Goal: Find specific page/section: Find specific page/section

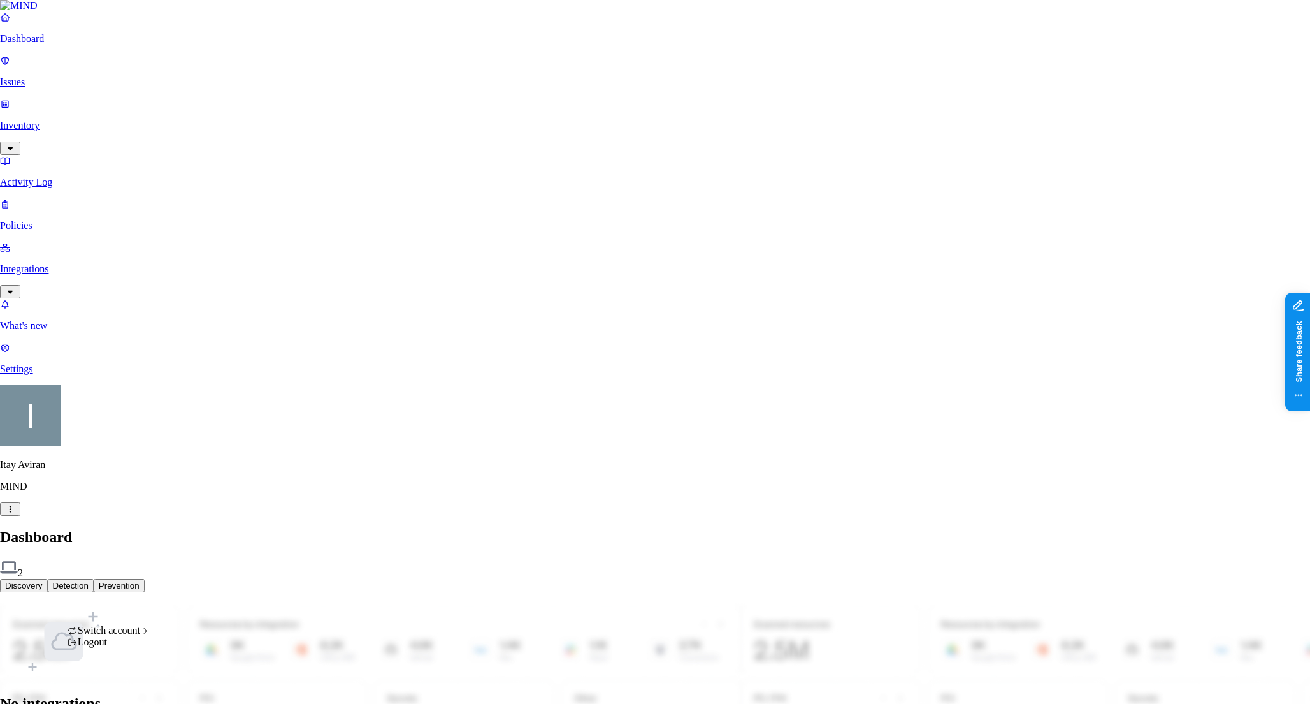
click at [126, 689] on html "Dashboard Issues Inventory Activity Log Policies Integrations What's new 1 Sett…" at bounding box center [655, 387] width 1310 height 774
click at [228, 464] on div "ACME" at bounding box center [204, 458] width 64 height 11
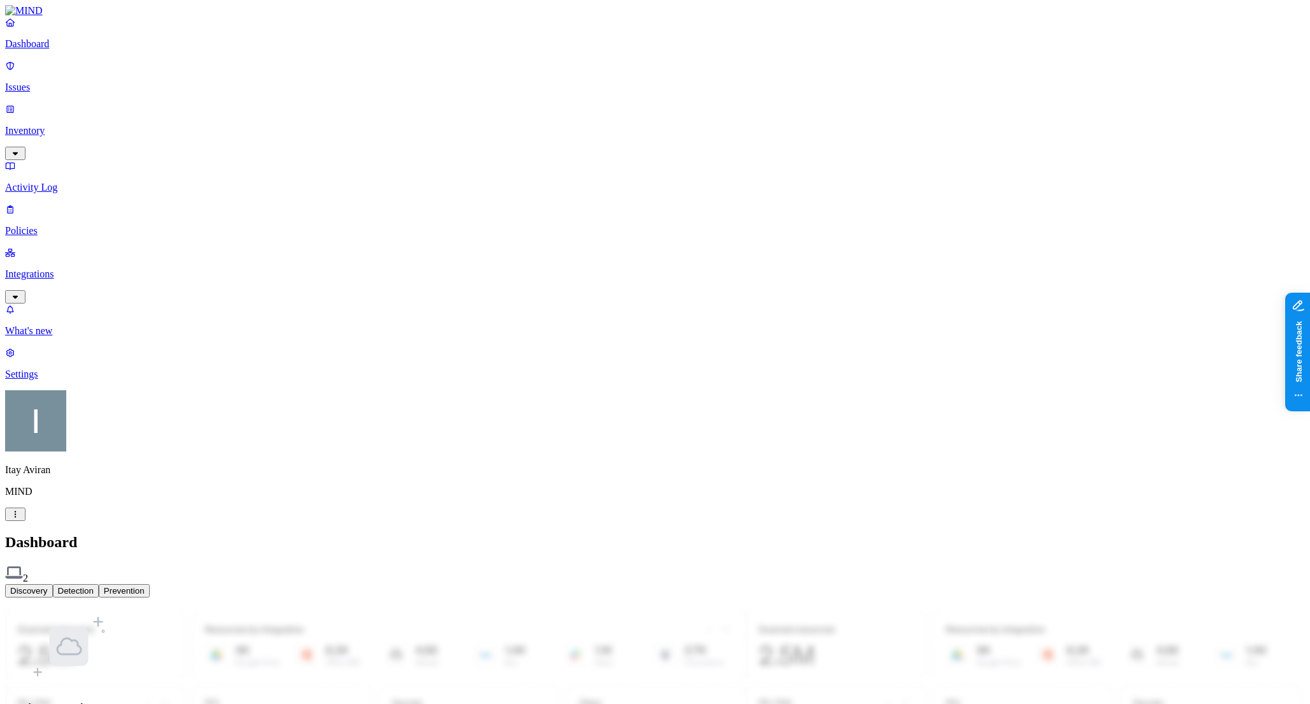
click at [52, 268] on p "Integrations" at bounding box center [655, 273] width 1300 height 11
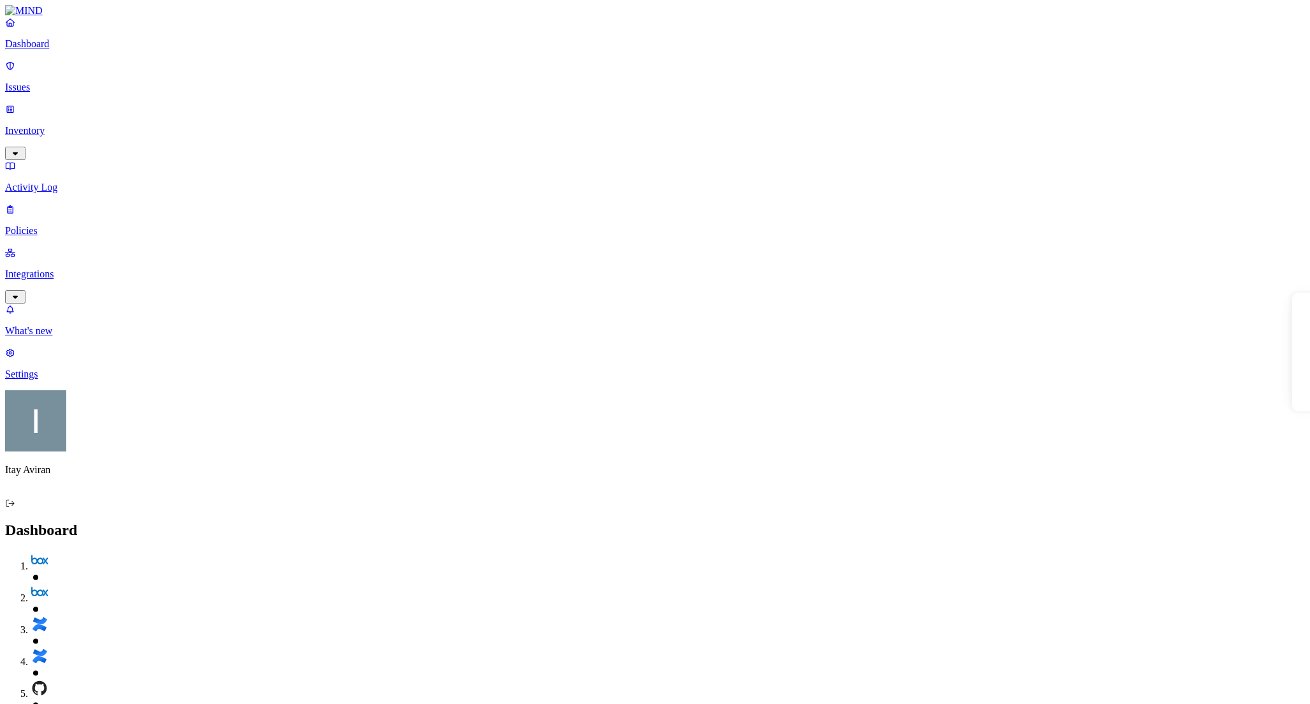
click at [68, 268] on p "Integrations" at bounding box center [655, 273] width 1300 height 11
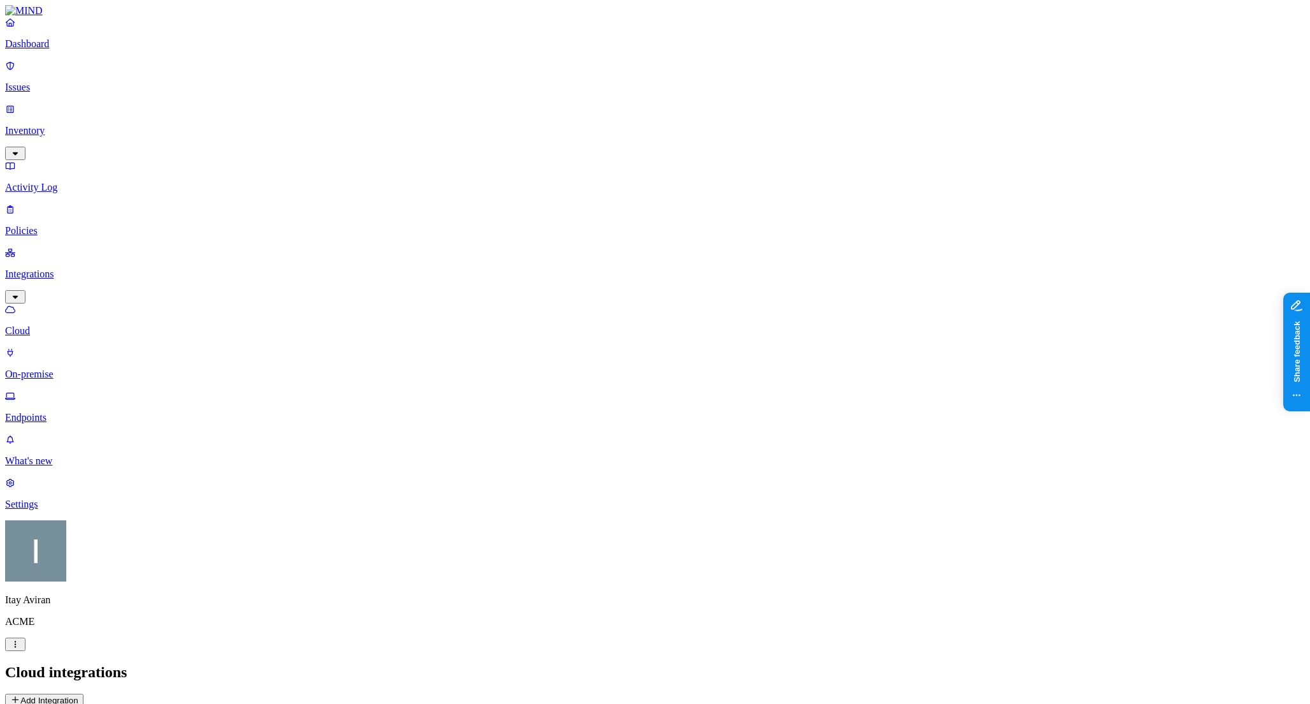
click at [55, 412] on p "Endpoints" at bounding box center [655, 417] width 1300 height 11
